Goal: Information Seeking & Learning: Learn about a topic

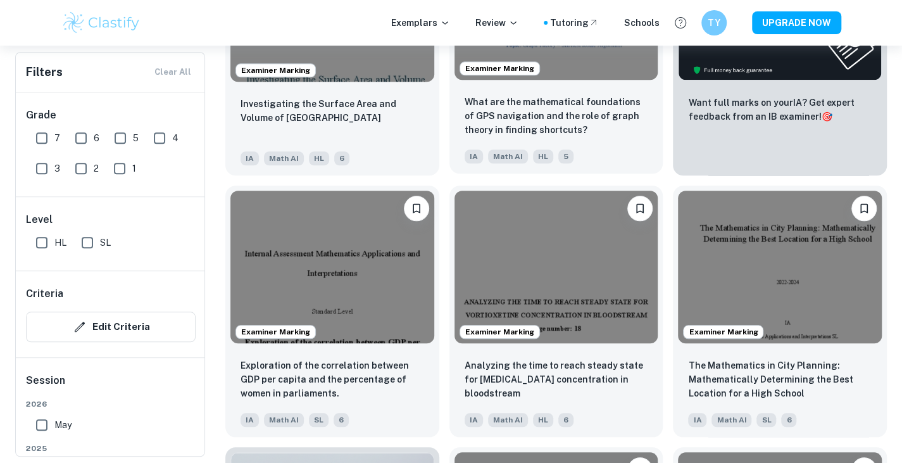
scroll to position [523, 0]
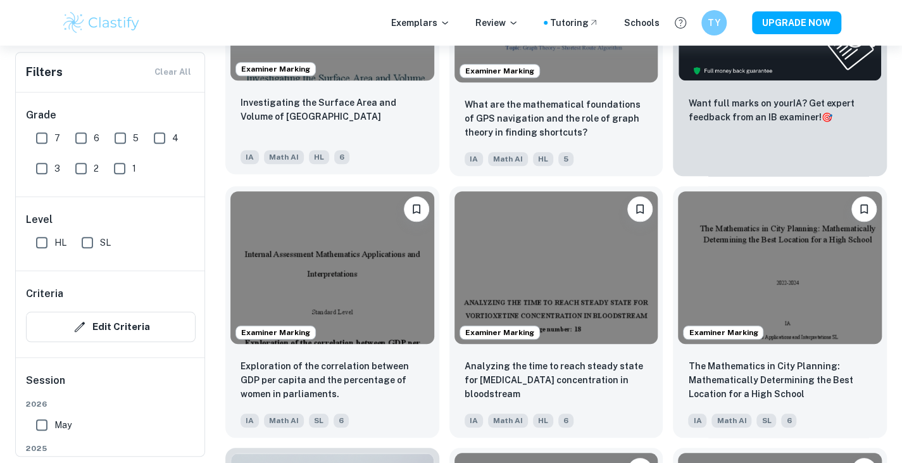
click at [349, 49] on img at bounding box center [332, 4] width 204 height 153
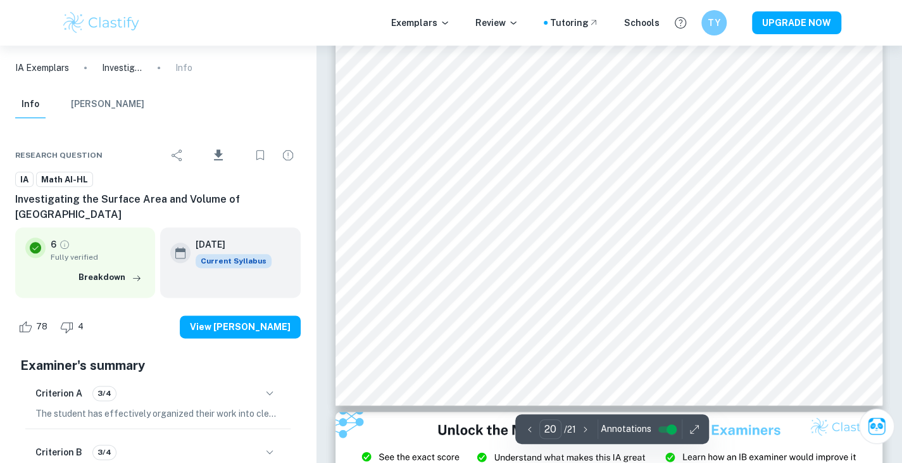
scroll to position [14278, 0]
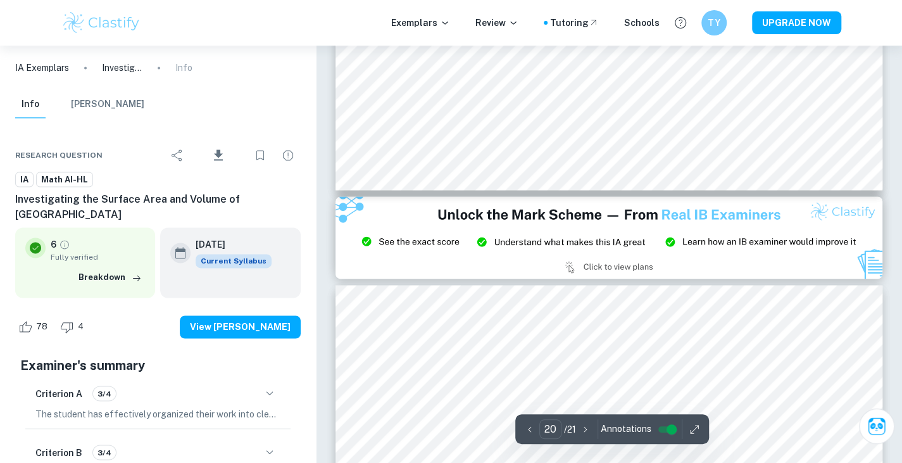
type input "21"
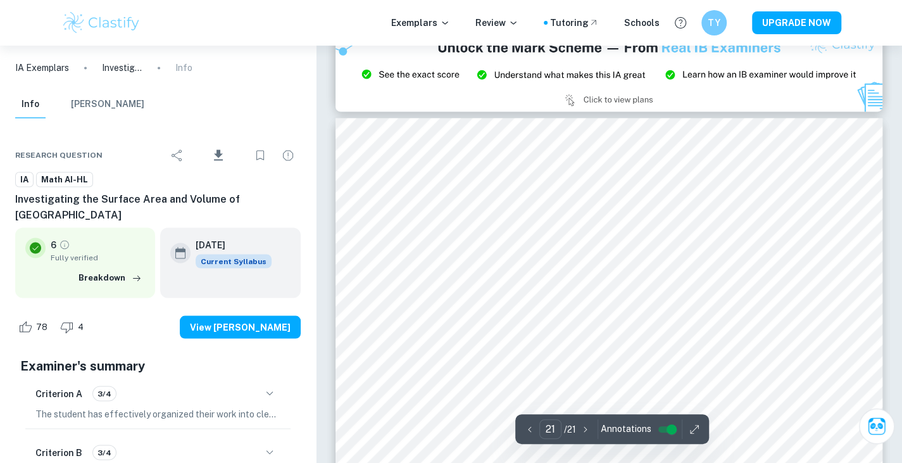
scroll to position [14660, 0]
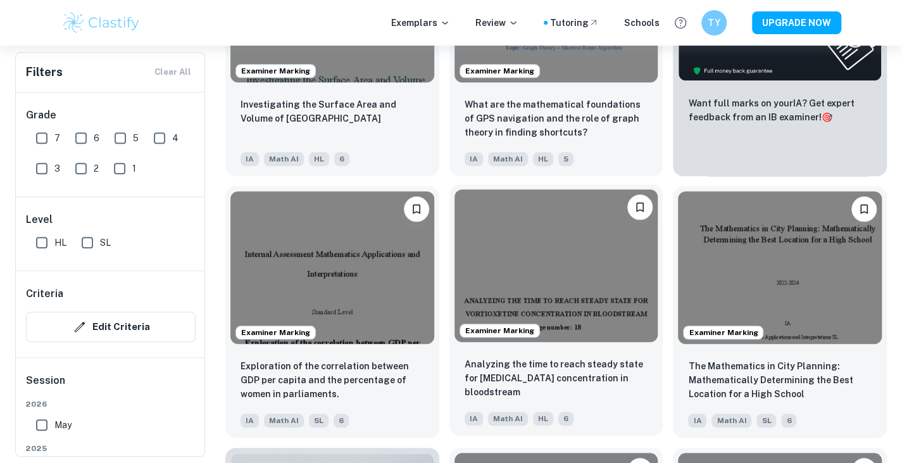
scroll to position [668, 0]
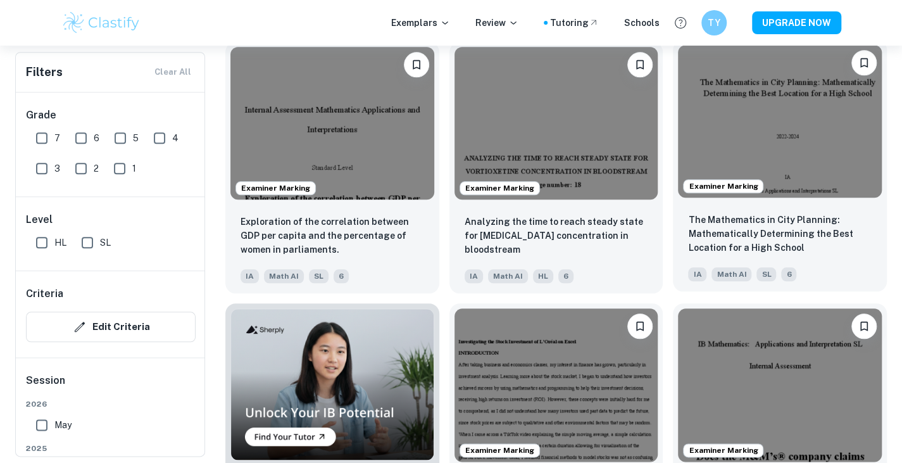
click at [816, 161] on img at bounding box center [780, 121] width 204 height 153
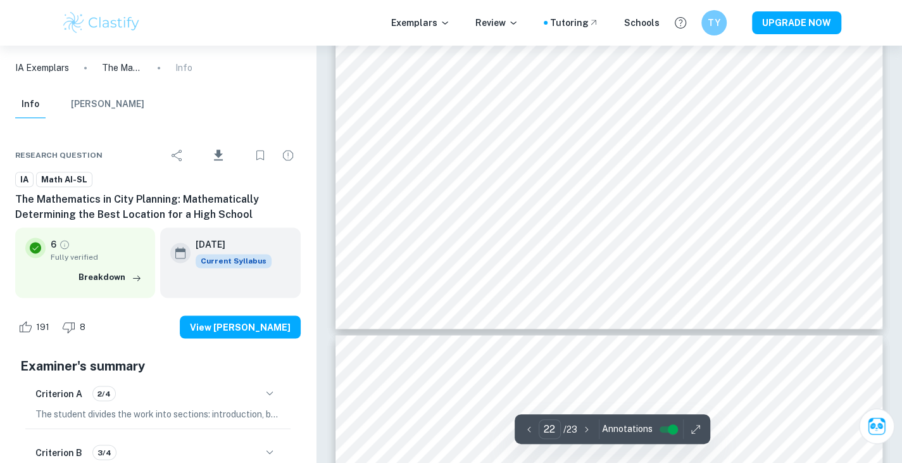
type input "23"
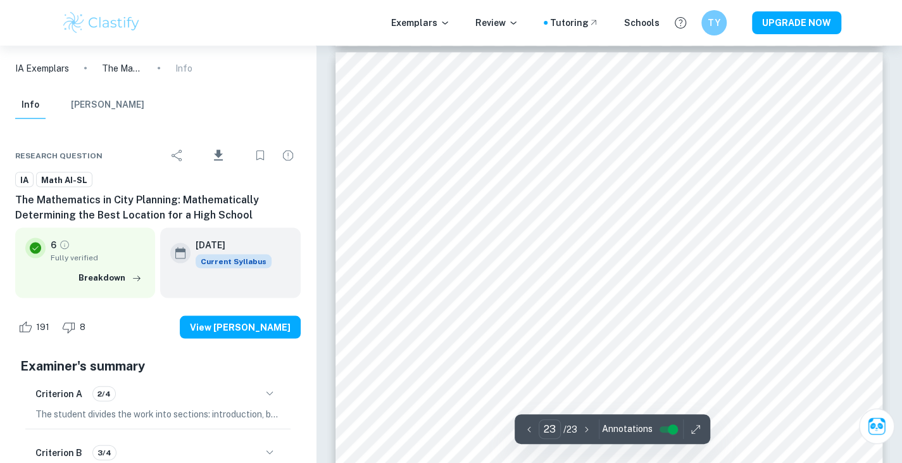
scroll to position [17577, 0]
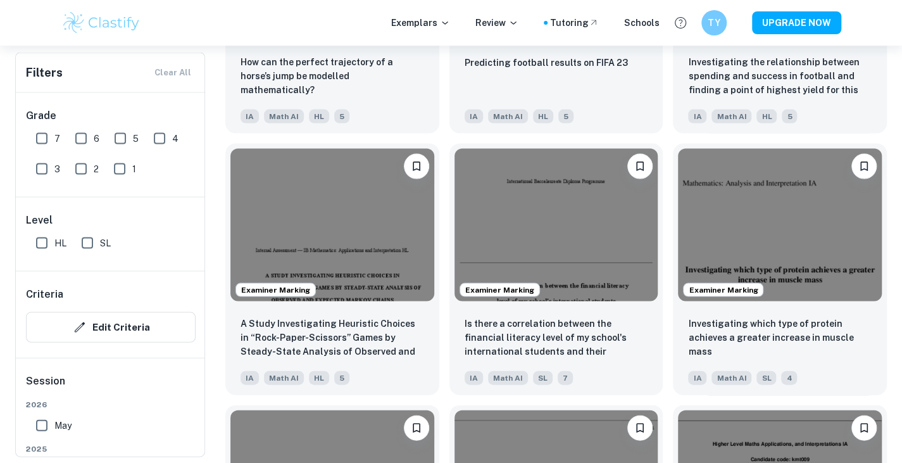
scroll to position [1509, 0]
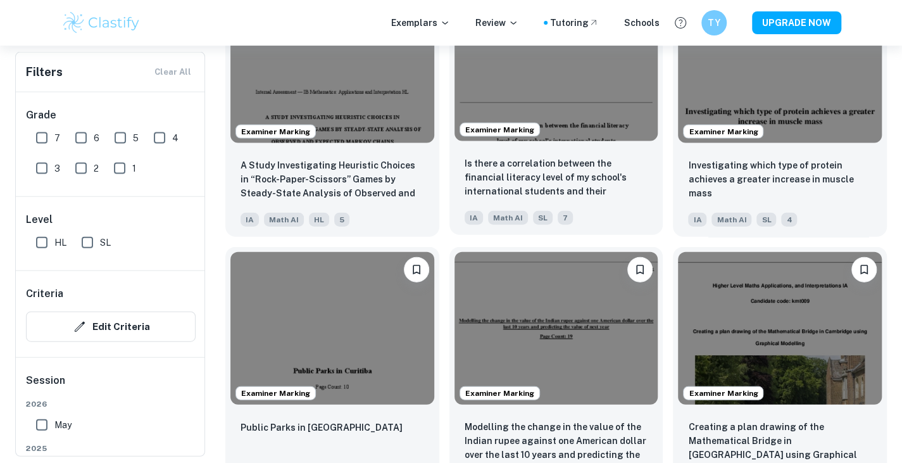
click at [581, 87] on img at bounding box center [556, 65] width 204 height 153
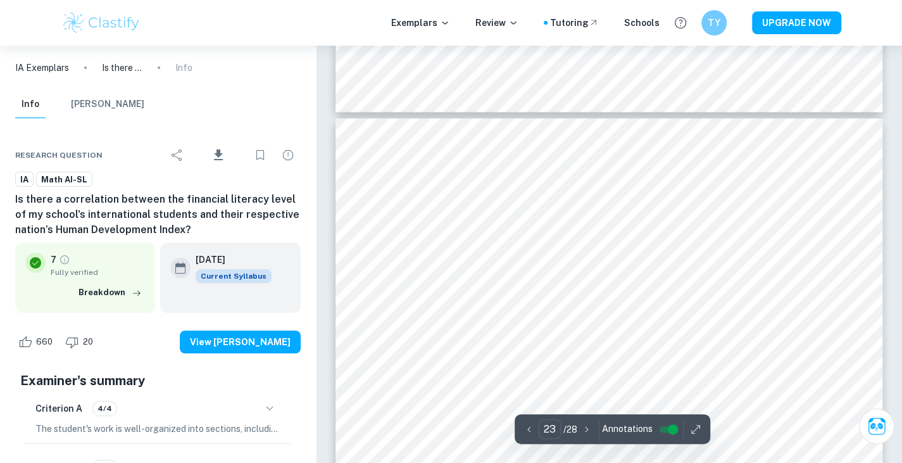
scroll to position [16090, 0]
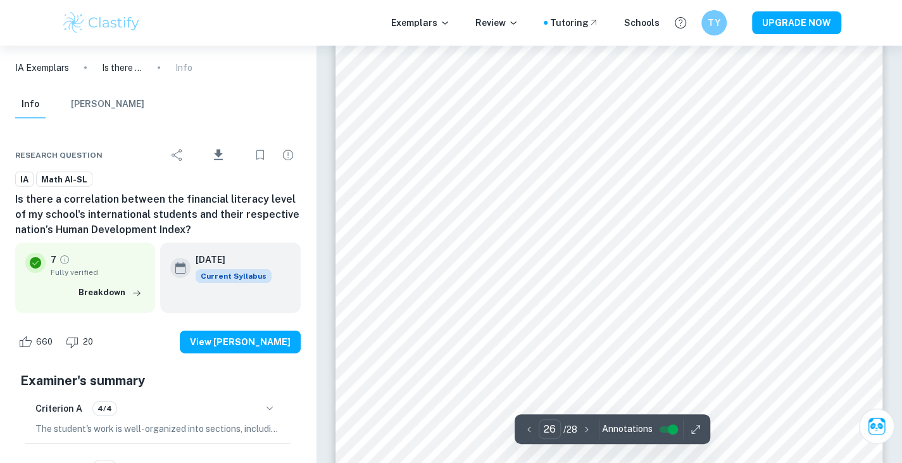
type input "25"
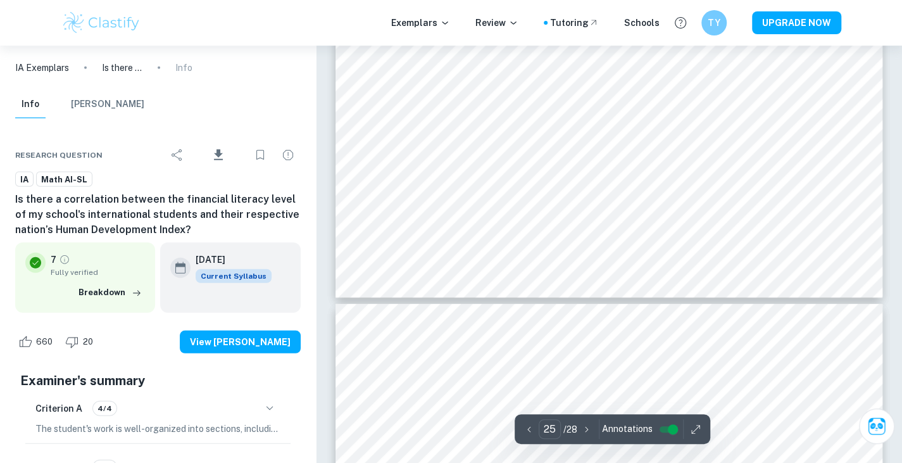
scroll to position [17919, 0]
